Goal: Complete application form

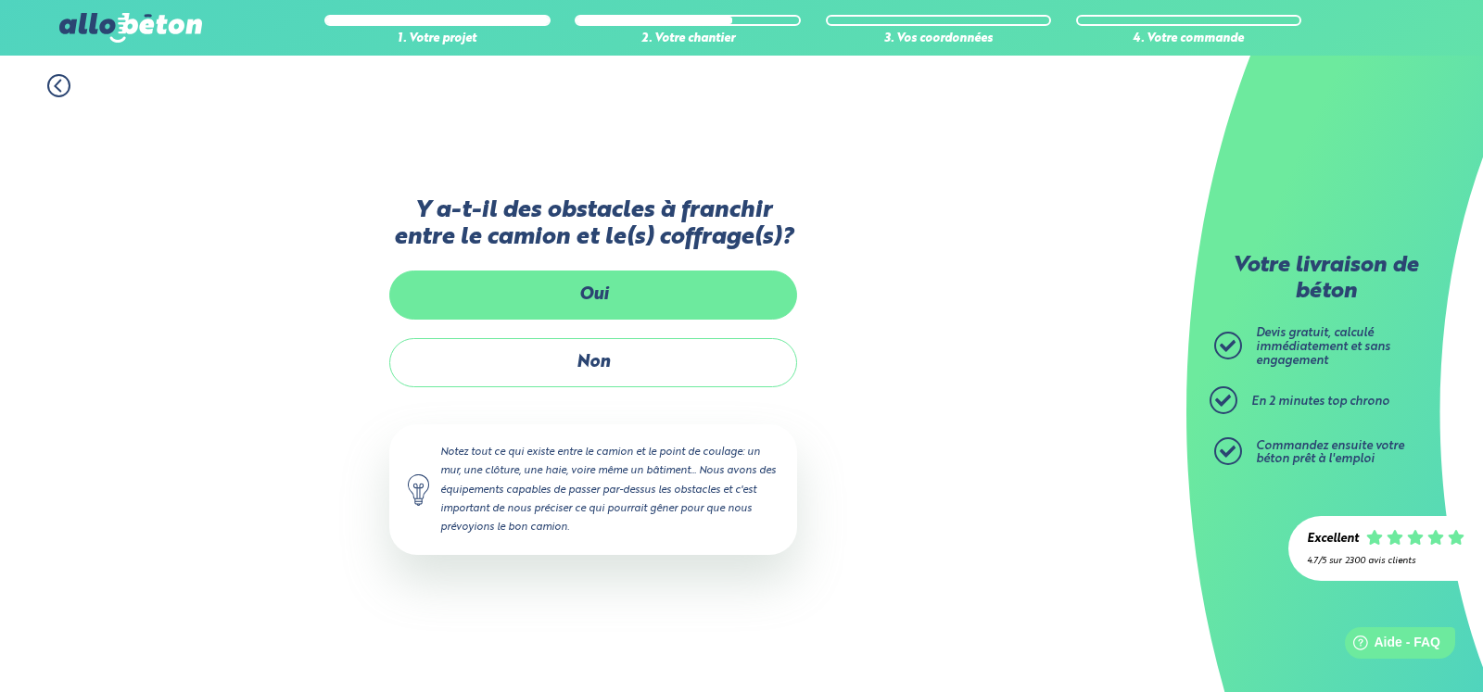
click at [602, 305] on label "Oui" at bounding box center [593, 295] width 408 height 49
click at [0, 0] on input "Oui" at bounding box center [0, 0] width 0 height 0
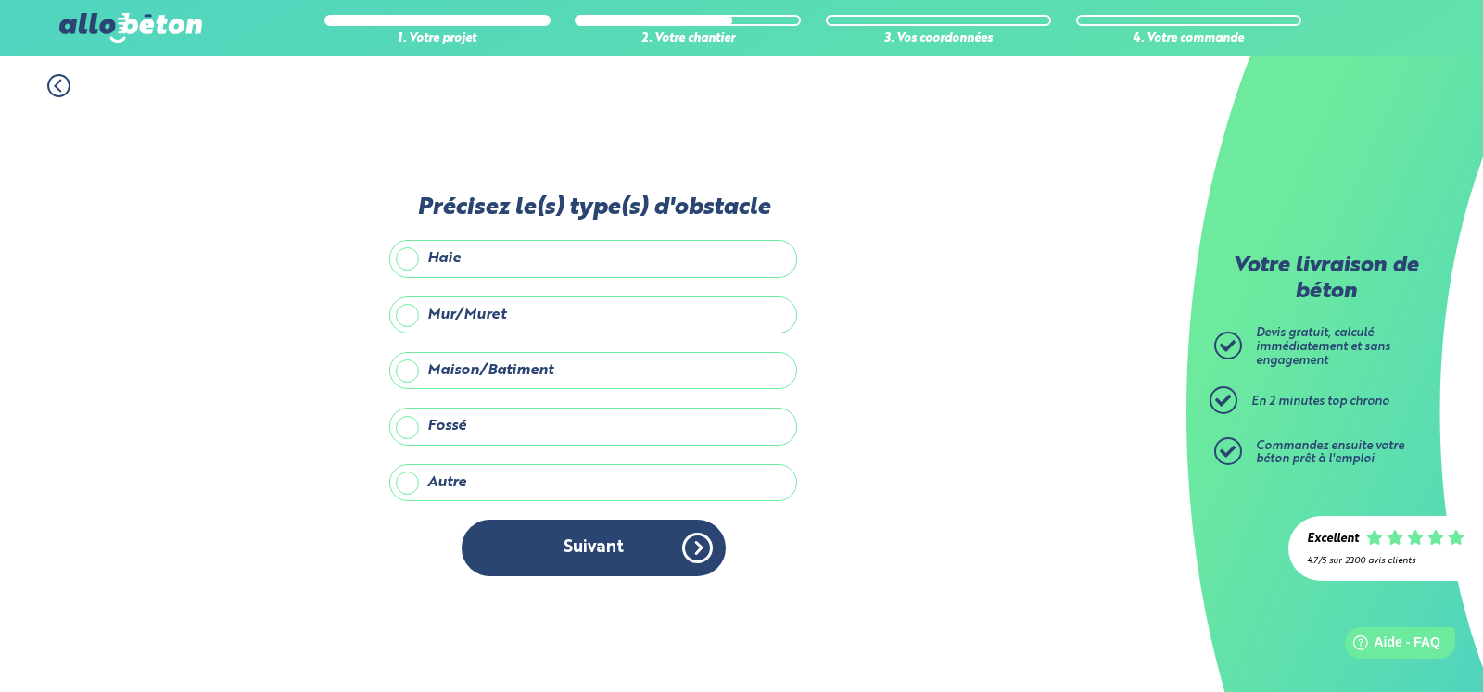
click at [535, 259] on label "Haie" at bounding box center [593, 258] width 408 height 37
click at [0, 0] on input "Haie" at bounding box center [0, 0] width 0 height 0
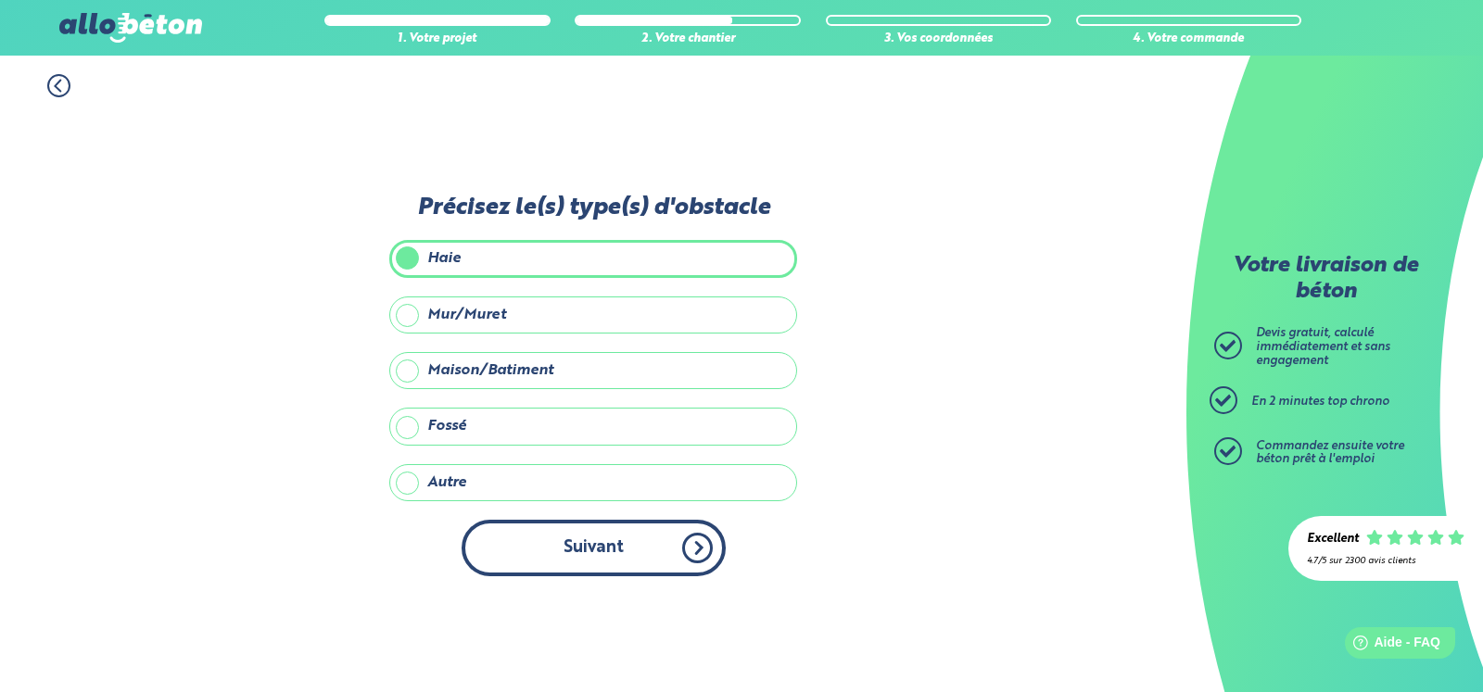
click at [671, 531] on button "Suivant" at bounding box center [594, 548] width 264 height 57
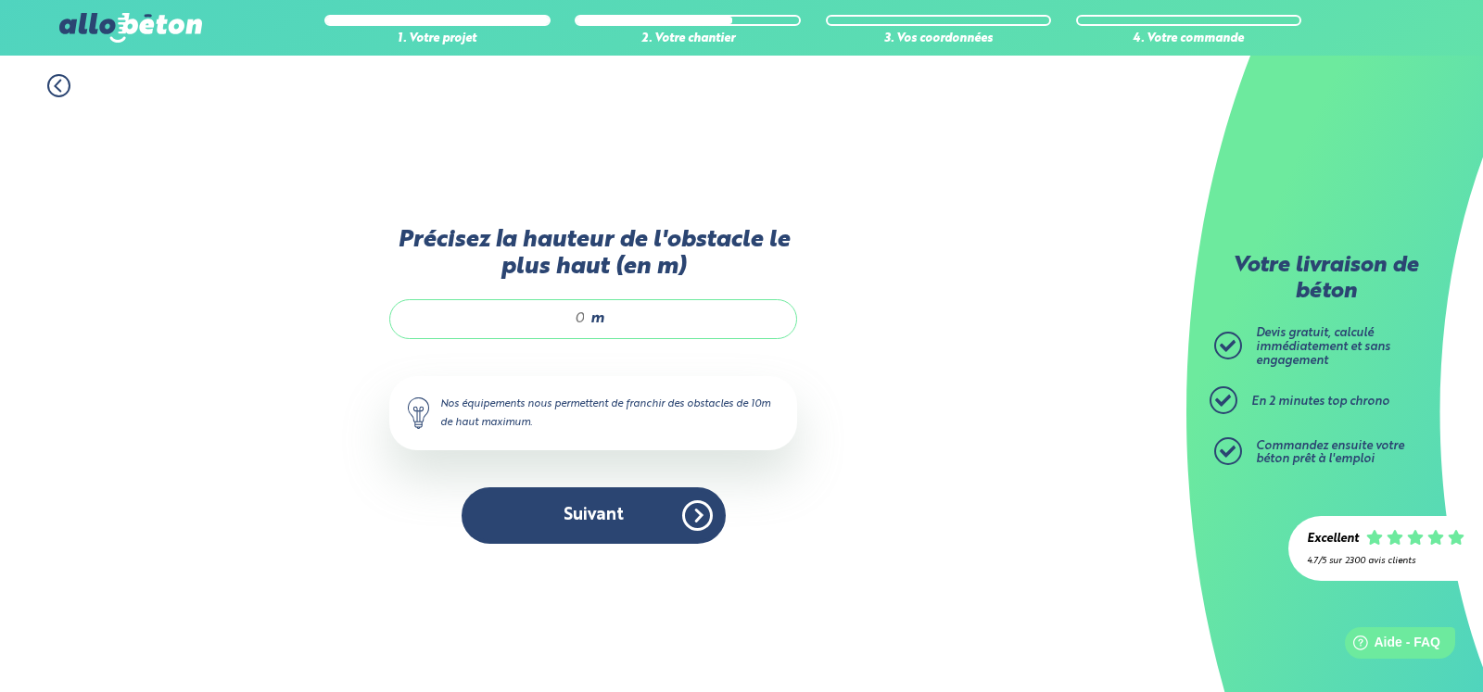
click at [579, 323] on input "Précisez la hauteur de l'obstacle le plus haut (en m)" at bounding box center [497, 319] width 177 height 19
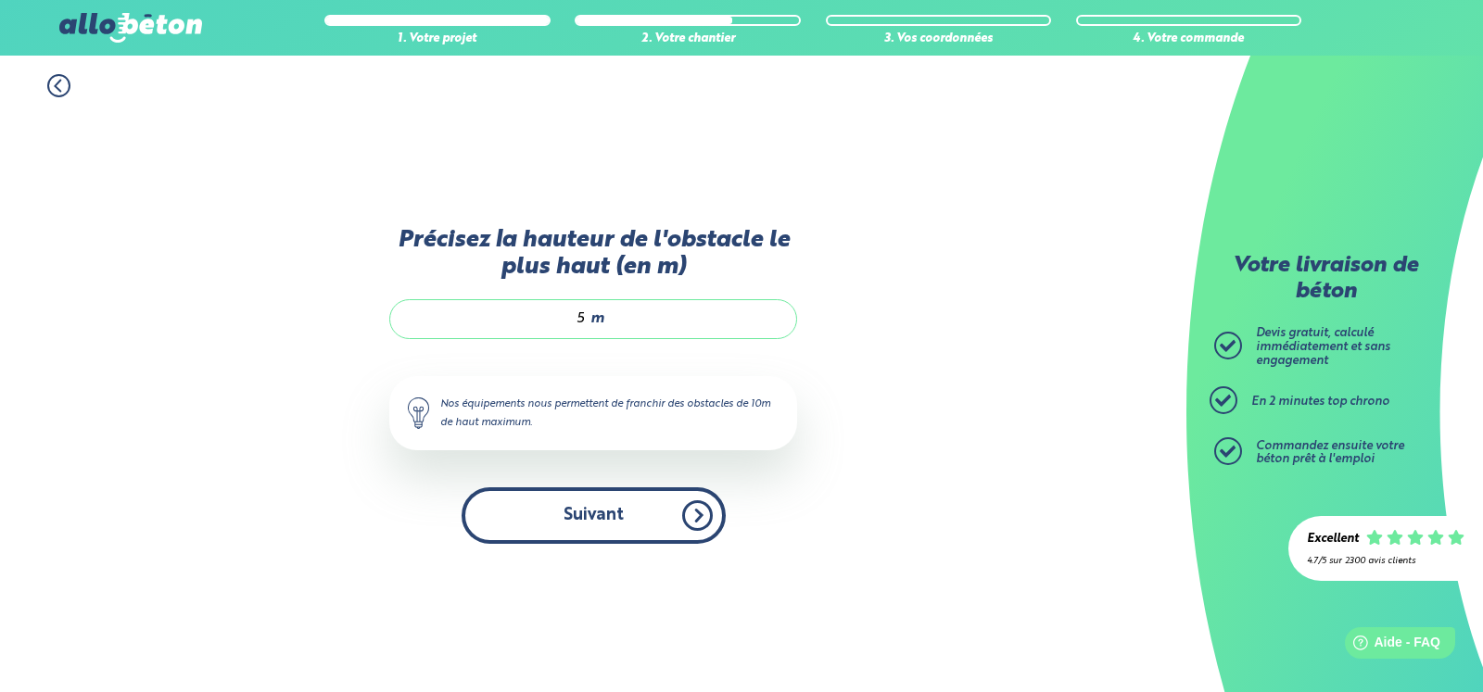
type input "5"
click at [602, 501] on button "Suivant" at bounding box center [594, 516] width 264 height 57
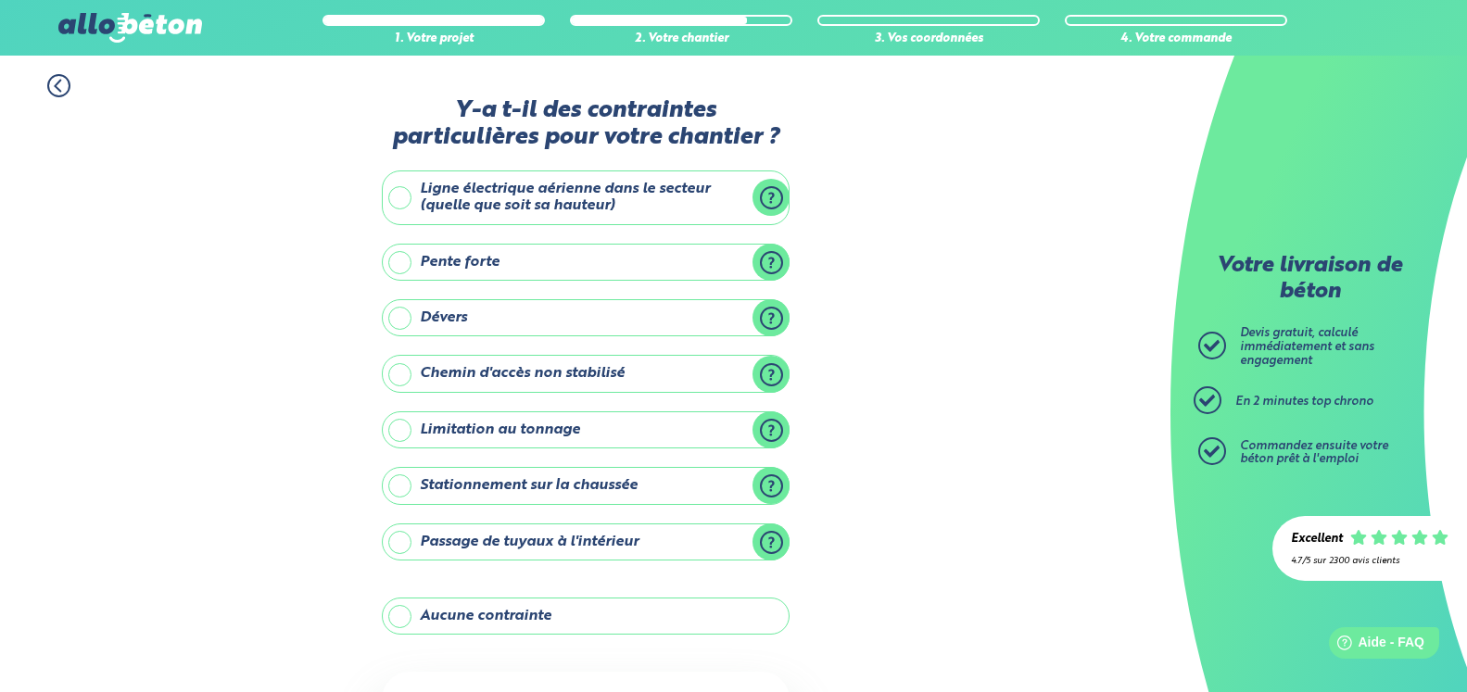
click at [453, 269] on label "Pente forte" at bounding box center [586, 262] width 408 height 37
click at [0, 0] on input "Pente forte" at bounding box center [0, 0] width 0 height 0
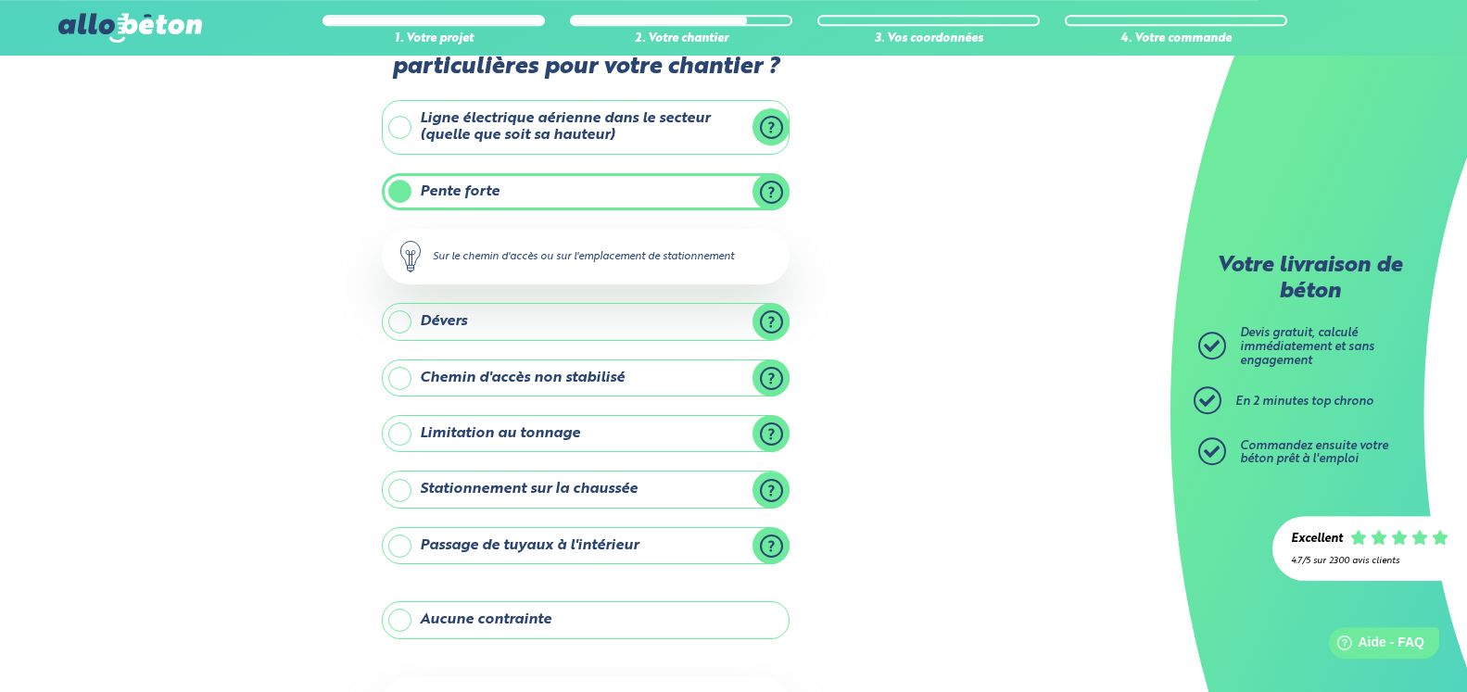
scroll to position [95, 0]
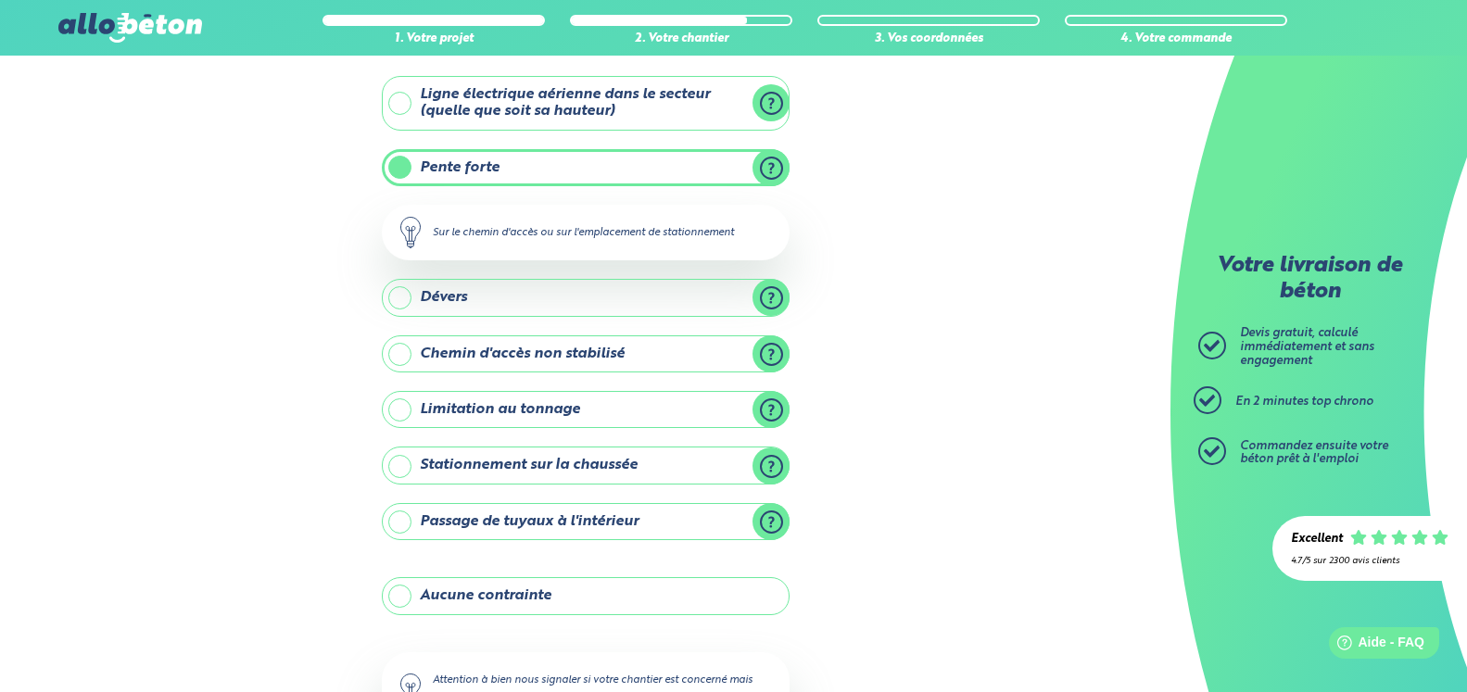
click at [768, 298] on label "Dévers" at bounding box center [586, 297] width 408 height 37
click at [0, 0] on input "Dévers" at bounding box center [0, 0] width 0 height 0
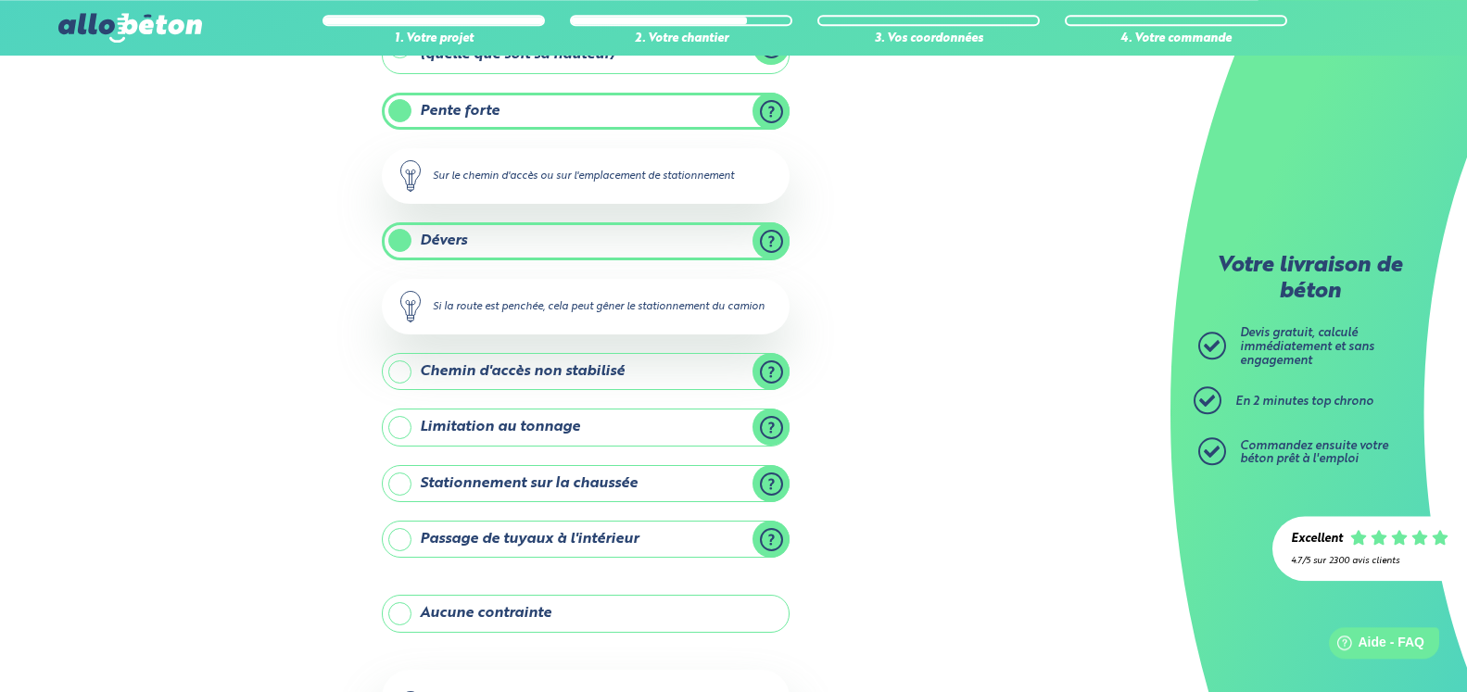
scroll to position [189, 0]
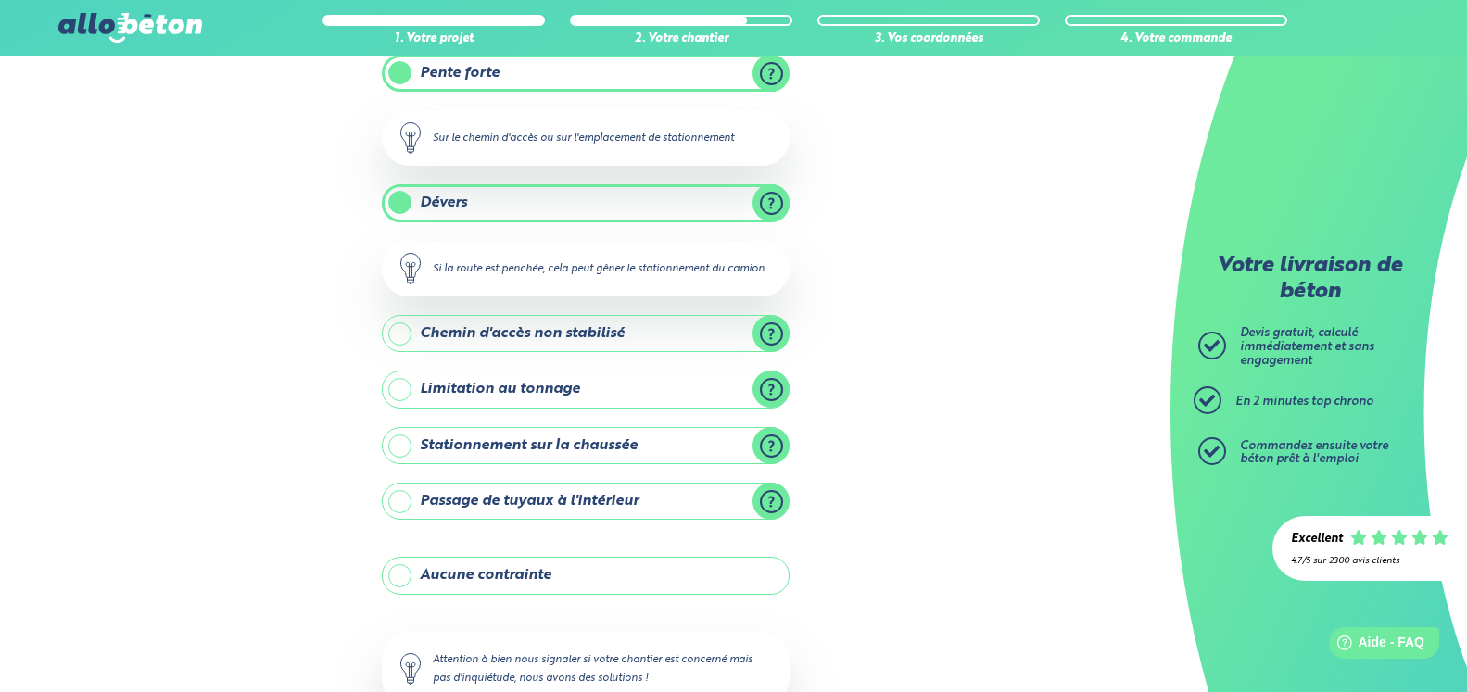
click at [770, 332] on label "Chemin d'accès non stabilisé" at bounding box center [586, 333] width 408 height 37
click at [0, 0] on input "Chemin d'accès non stabilisé" at bounding box center [0, 0] width 0 height 0
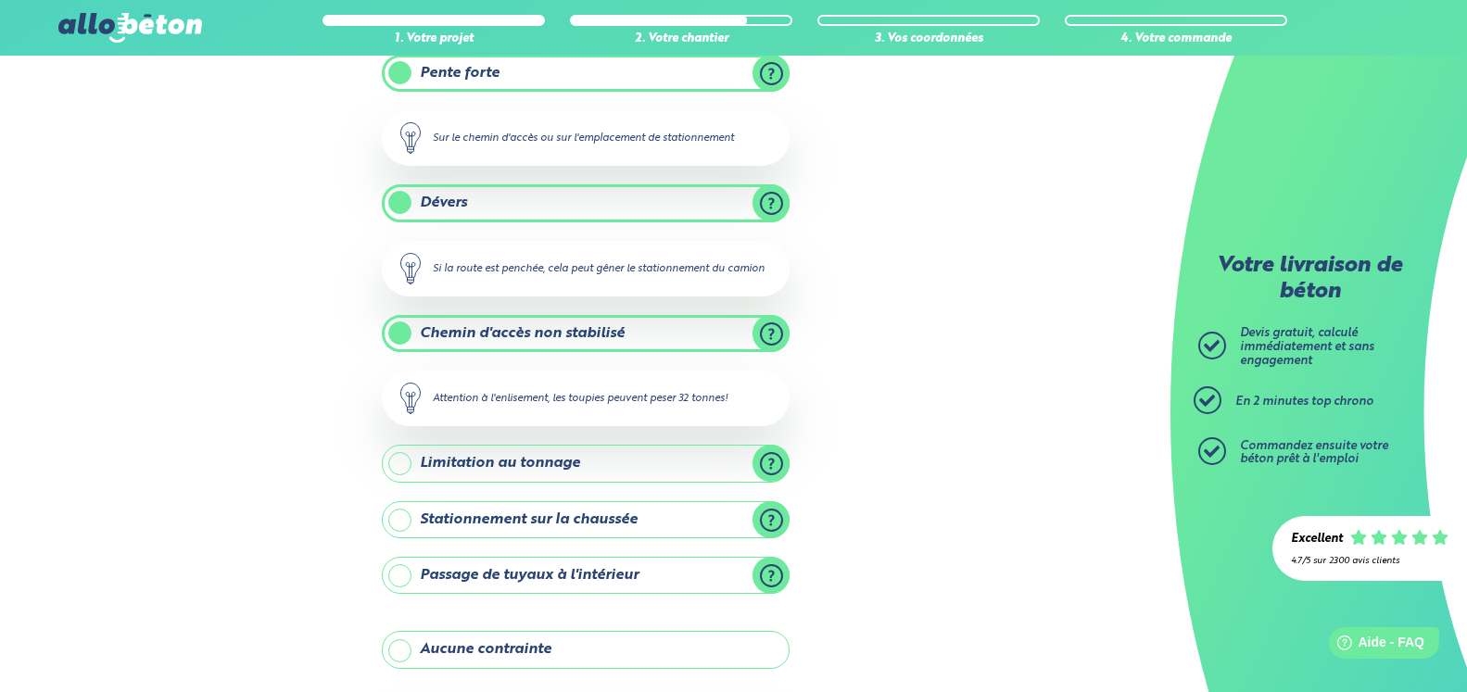
click at [770, 332] on label "Chemin d'accès non stabilisé" at bounding box center [586, 333] width 408 height 37
click at [0, 0] on input "Chemin d'accès non stabilisé" at bounding box center [0, 0] width 0 height 0
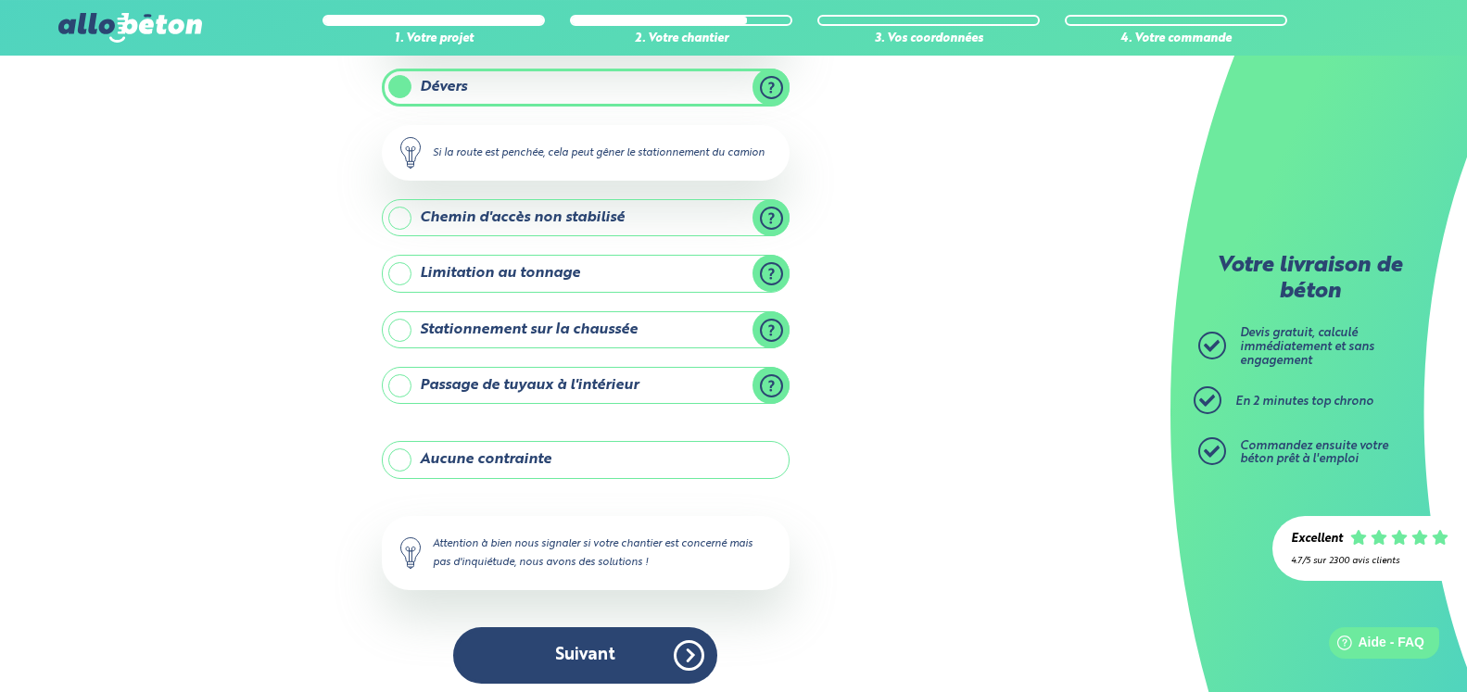
scroll to position [315, 0]
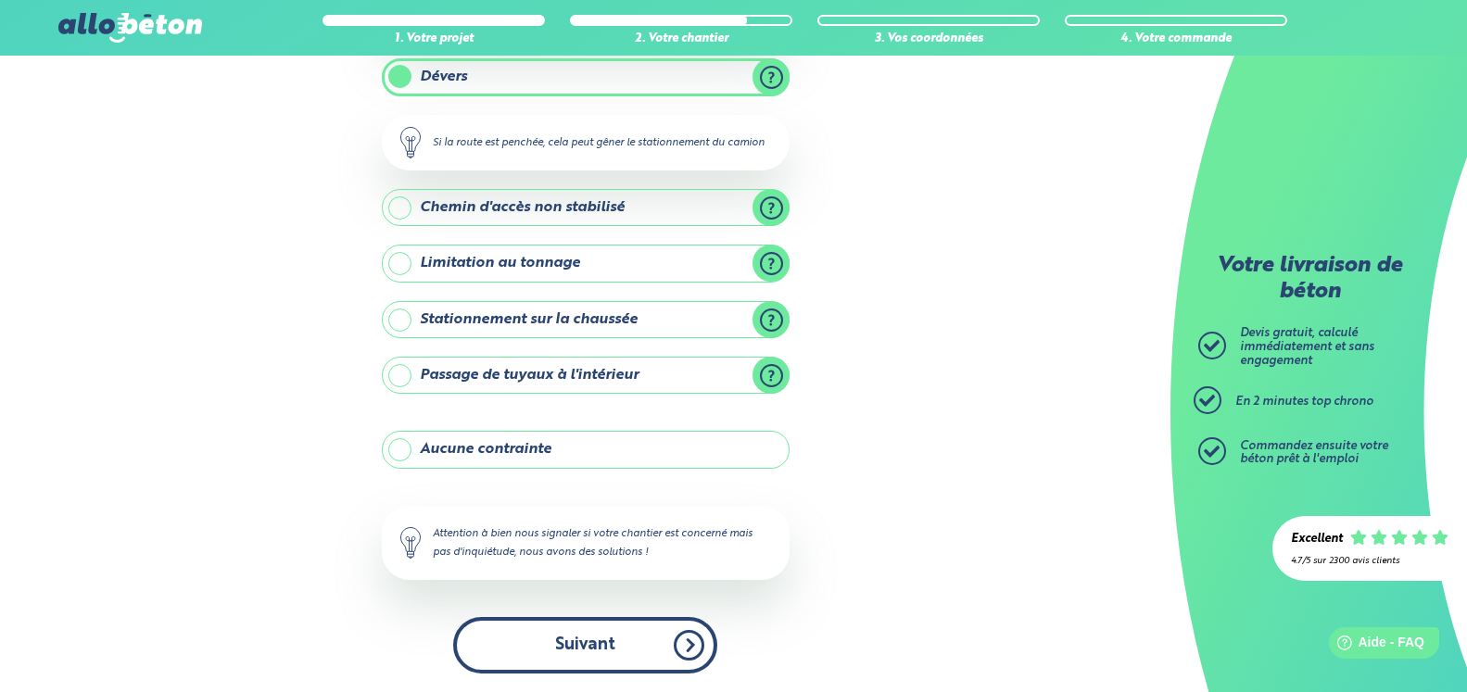
click at [634, 637] on button "Suivant" at bounding box center [585, 645] width 264 height 57
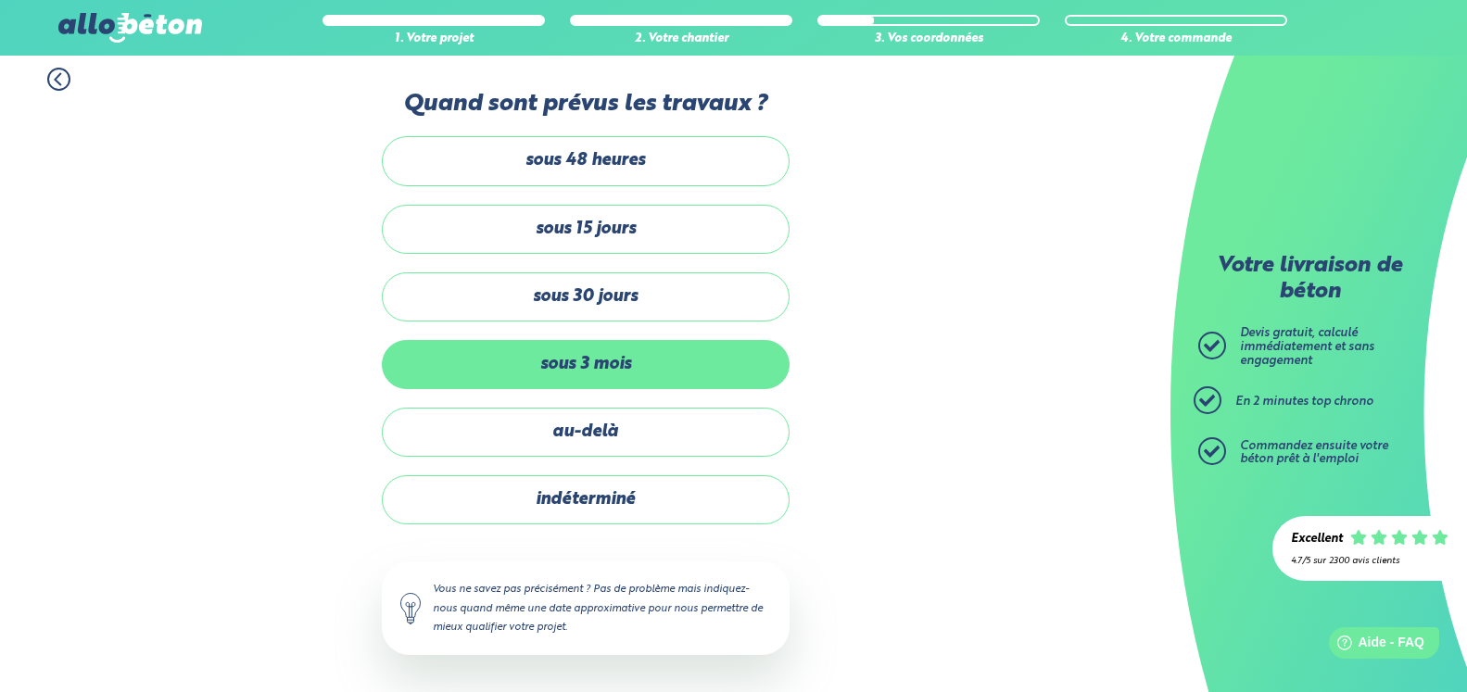
click at [724, 361] on label "sous 3 mois" at bounding box center [586, 364] width 408 height 49
click at [0, 0] on input "sous 3 mois" at bounding box center [0, 0] width 0 height 0
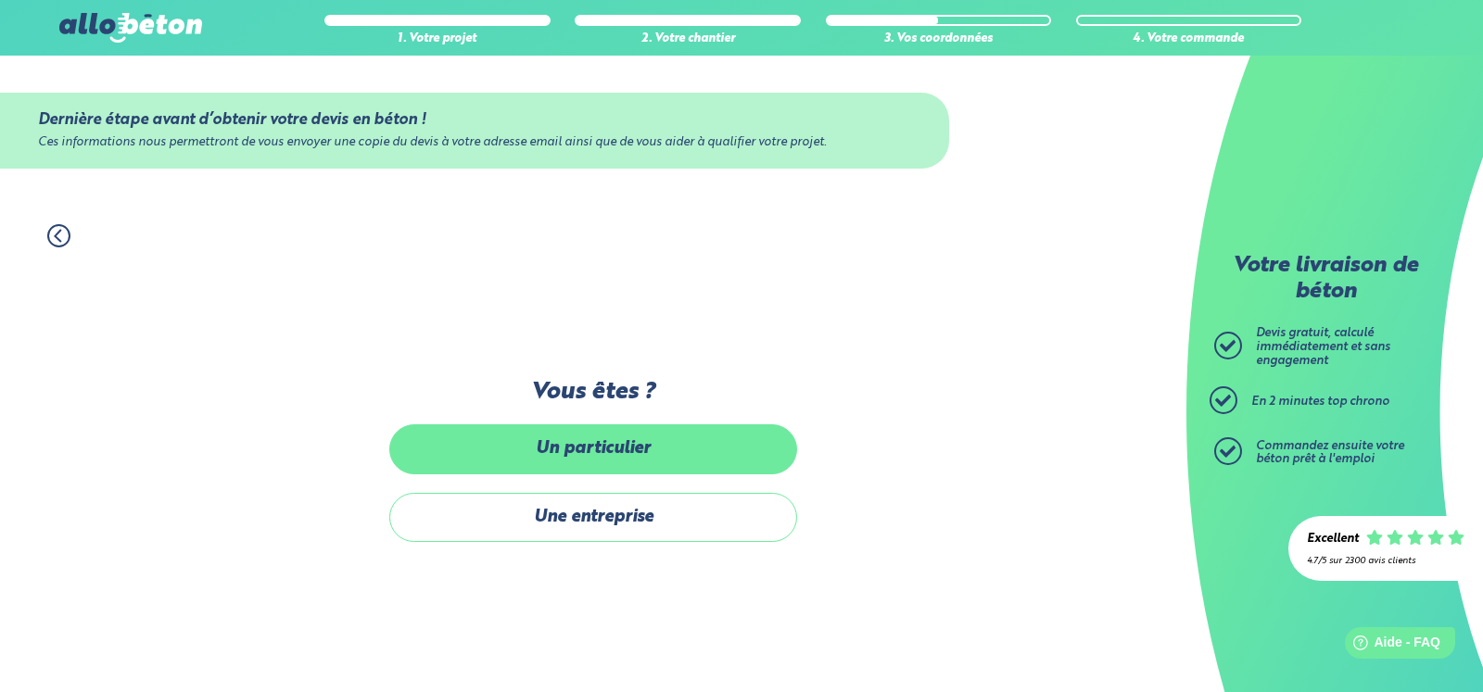
click at [710, 444] on label "Un particulier" at bounding box center [593, 449] width 408 height 49
click at [0, 0] on input "Un particulier" at bounding box center [0, 0] width 0 height 0
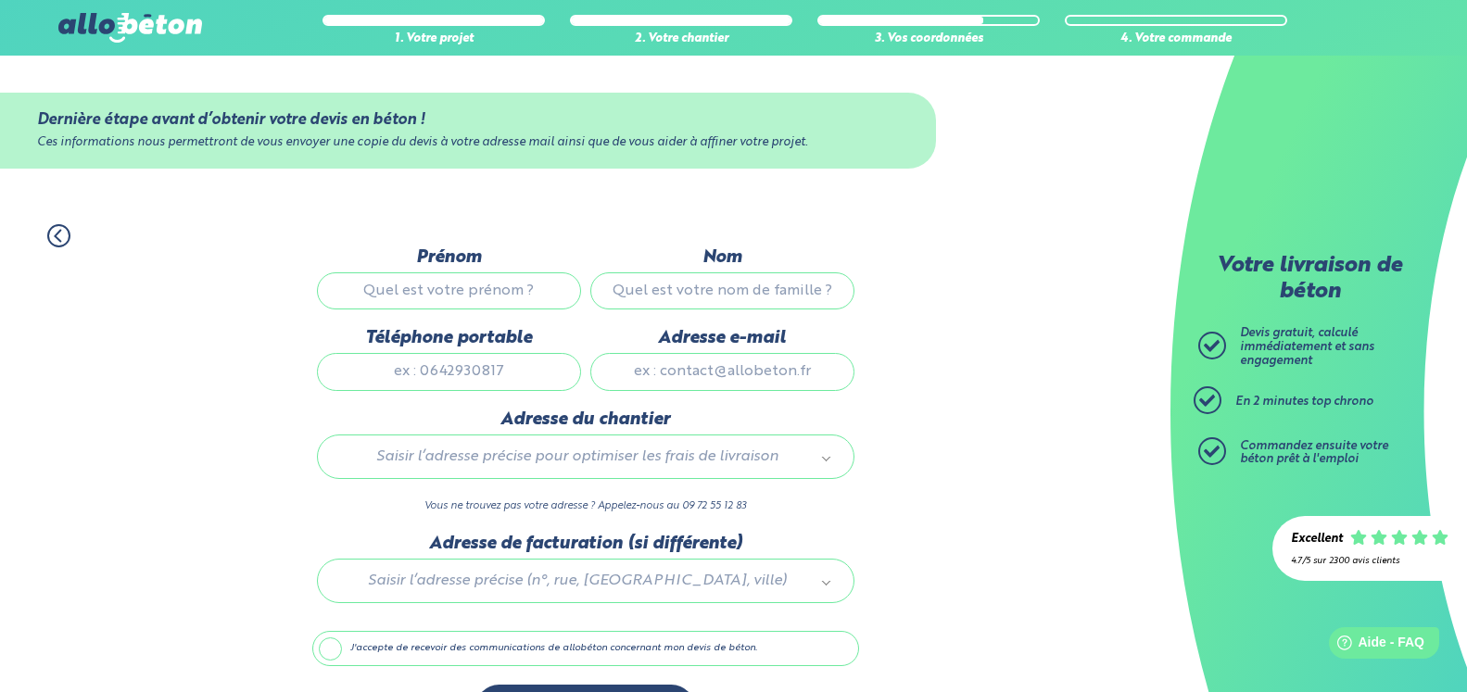
click at [444, 294] on input "Prénom" at bounding box center [449, 290] width 264 height 37
type input "[PERSON_NAME]"
click at [723, 294] on input "Nom" at bounding box center [722, 290] width 264 height 37
type input "jurie"
click at [505, 374] on input "Téléphone portable" at bounding box center [449, 371] width 264 height 37
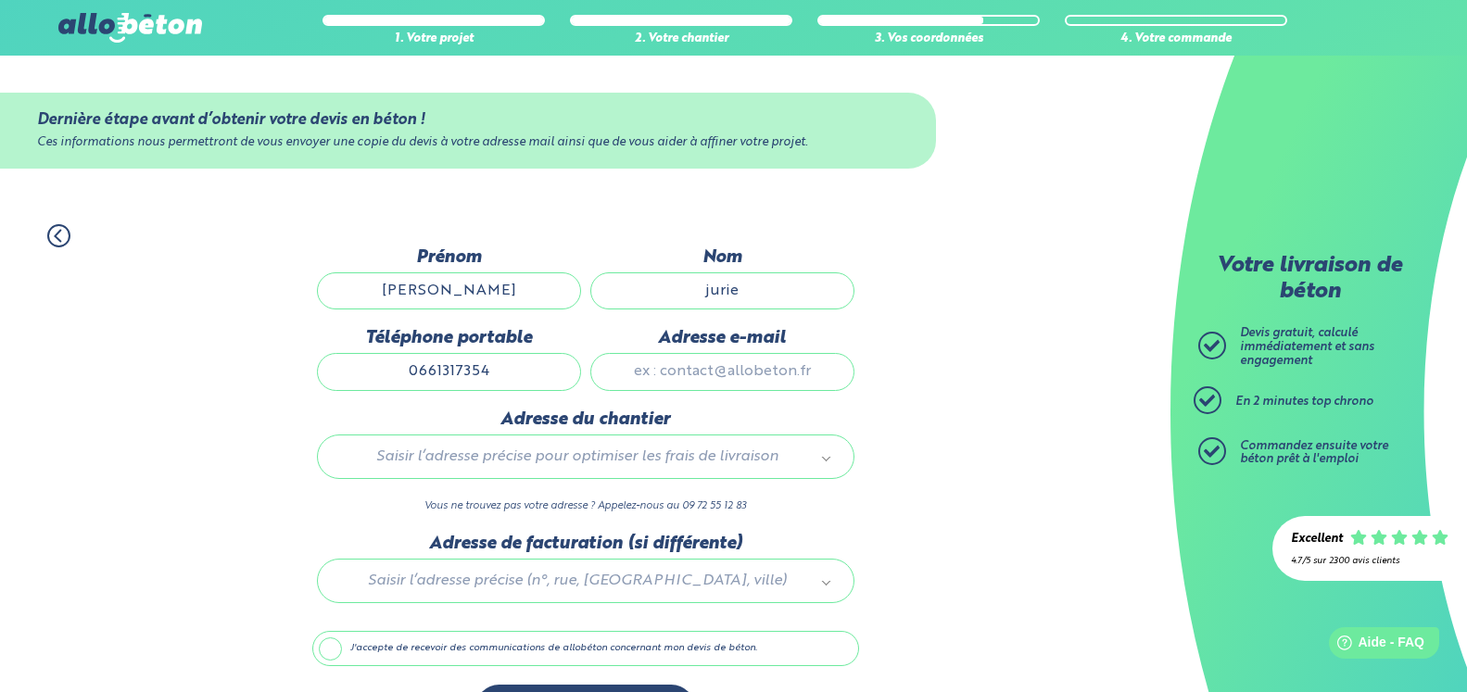
type input "0661317354"
click at [694, 375] on input "Adresse e-mail" at bounding box center [722, 371] width 264 height 37
type input "[EMAIL_ADDRESS][DOMAIN_NAME]"
click at [621, 466] on body "09 72 55 12 83 Conseils et Appel Gratuits nos produits le béton prêt à l'emploi…" at bounding box center [733, 375] width 1467 height 751
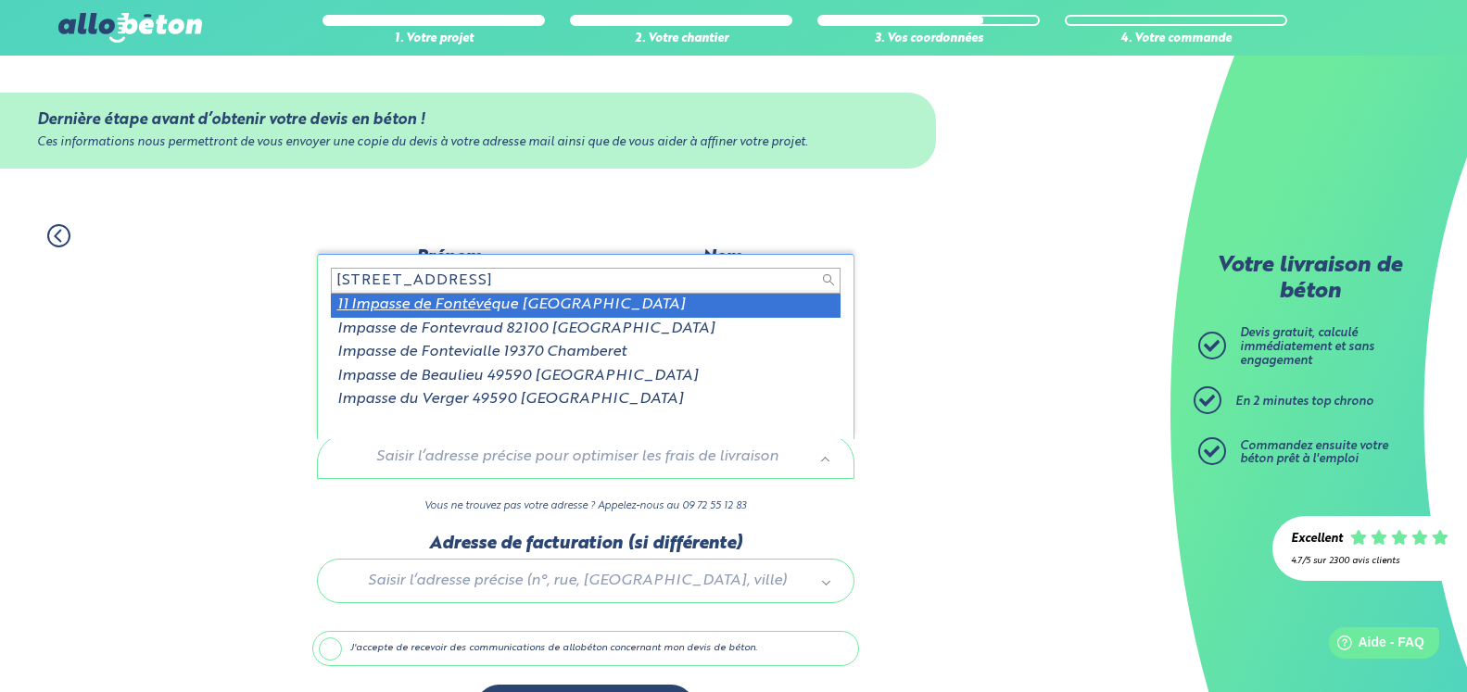
type input "[STREET_ADDRESS]"
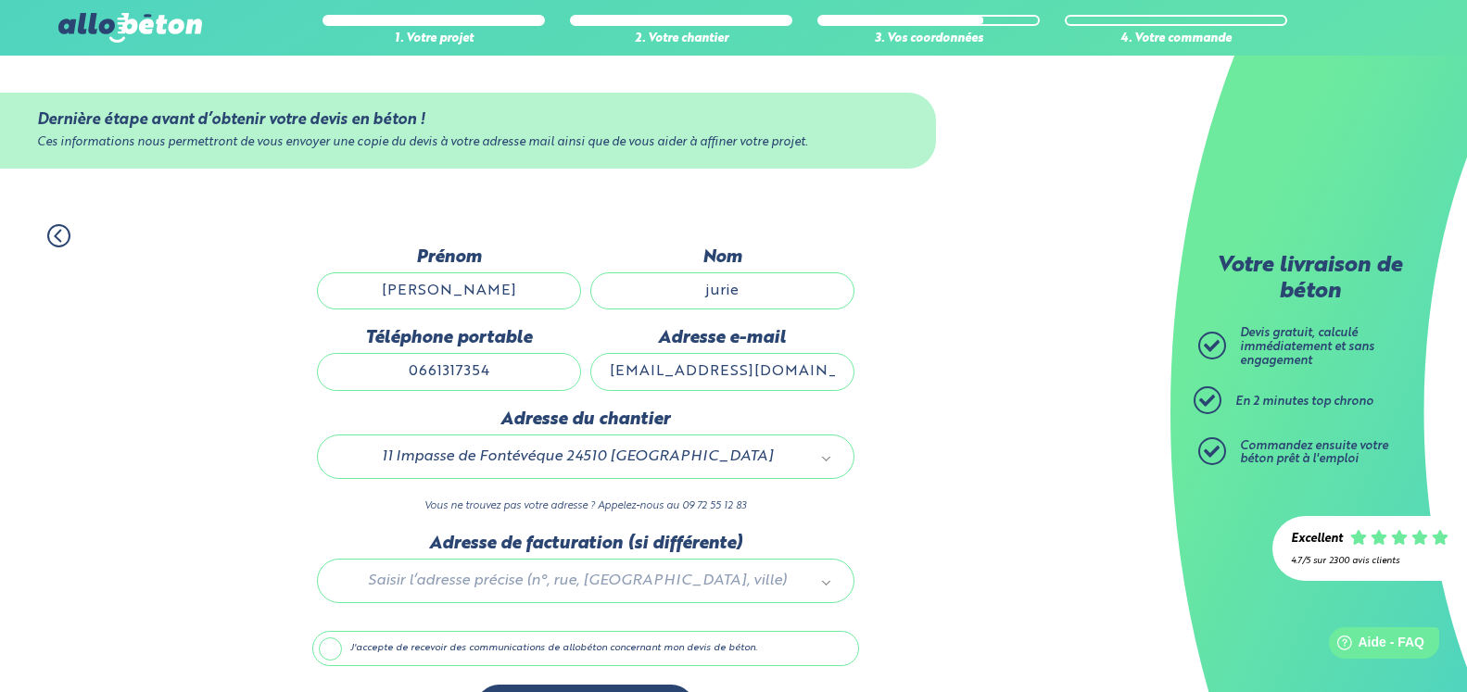
scroll to position [67, 0]
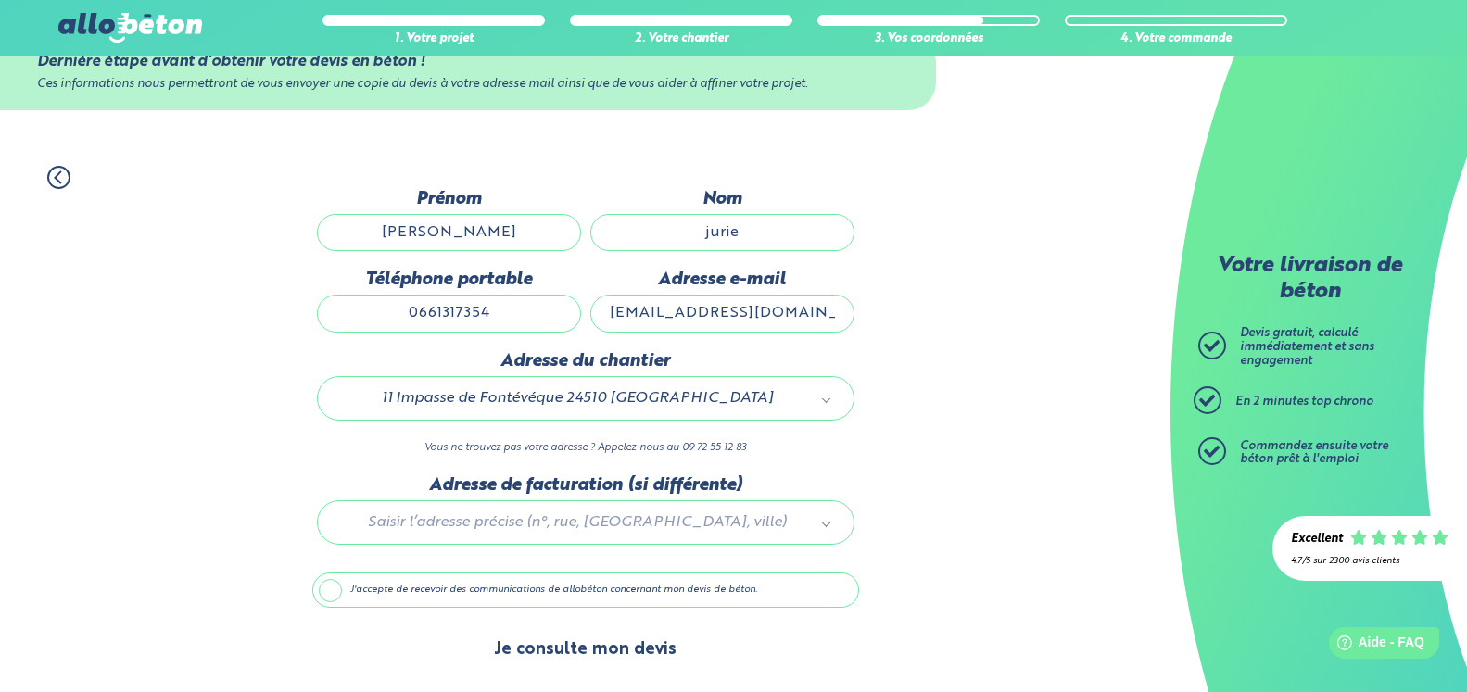
click at [657, 647] on button "Je consulte mon devis" at bounding box center [585, 650] width 220 height 47
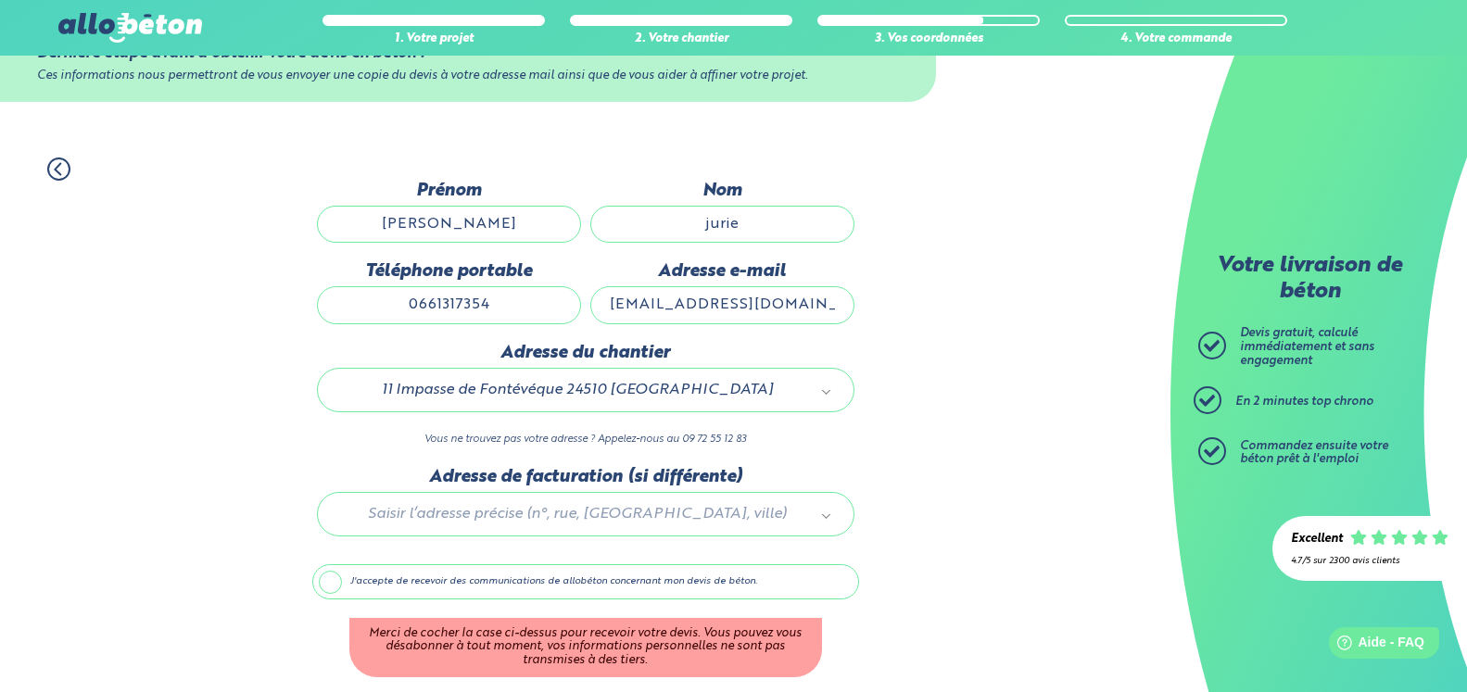
click at [406, 593] on label "J'accepte de recevoir des communications de allobéton concernant mon devis de b…" at bounding box center [585, 581] width 547 height 35
click at [0, 0] on input "J'accepte de recevoir des communications de allobéton concernant mon devis de b…" at bounding box center [0, 0] width 0 height 0
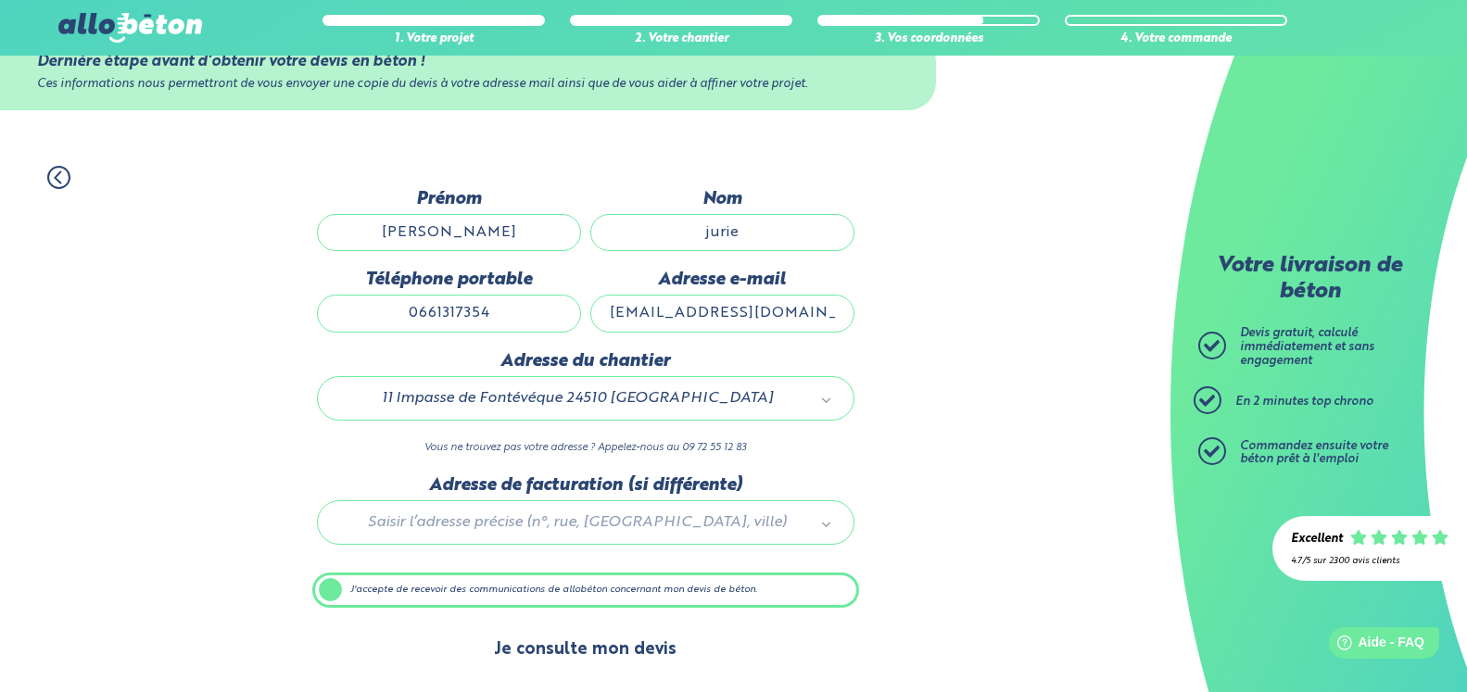
click at [570, 639] on button "Je consulte mon devis" at bounding box center [585, 650] width 220 height 47
